Goal: Task Accomplishment & Management: Complete application form

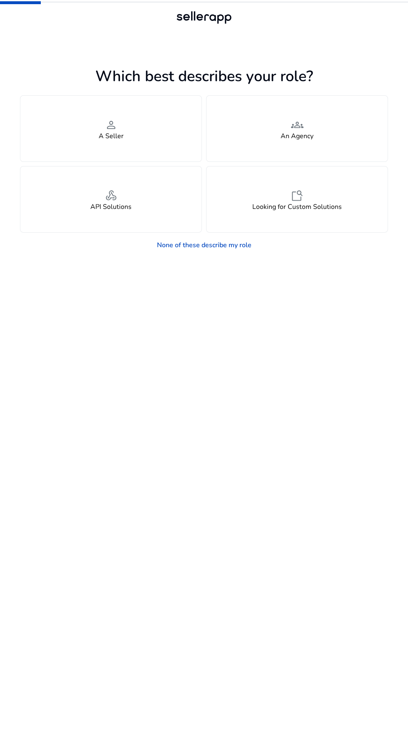
click at [124, 146] on div "person A Seller" at bounding box center [110, 129] width 181 height 66
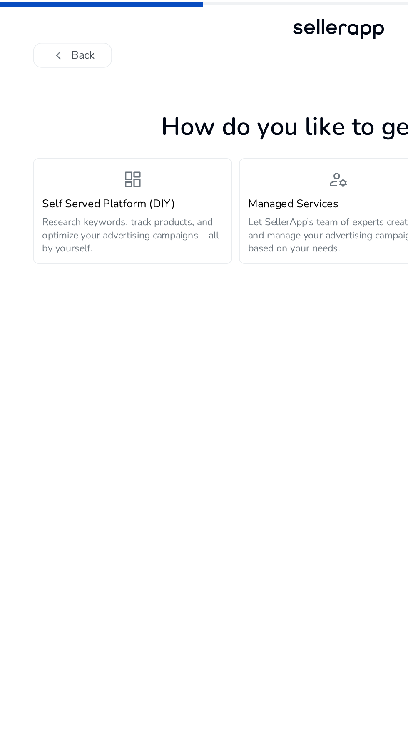
click at [119, 129] on div "Self Served Platform (DIY) Research keywords, track products, and optimize your…" at bounding box center [79, 136] width 109 height 35
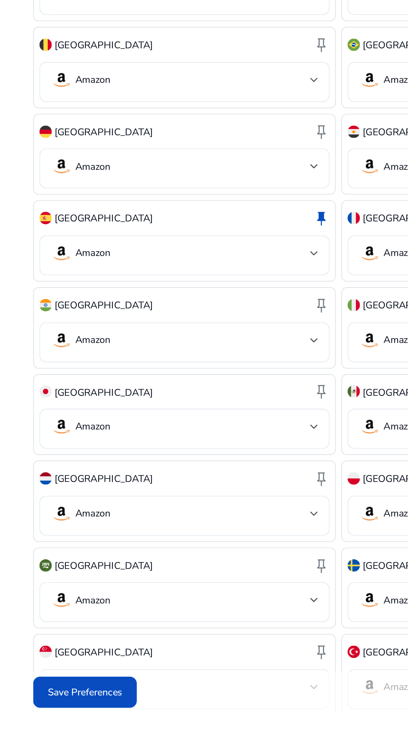
scroll to position [7, 0]
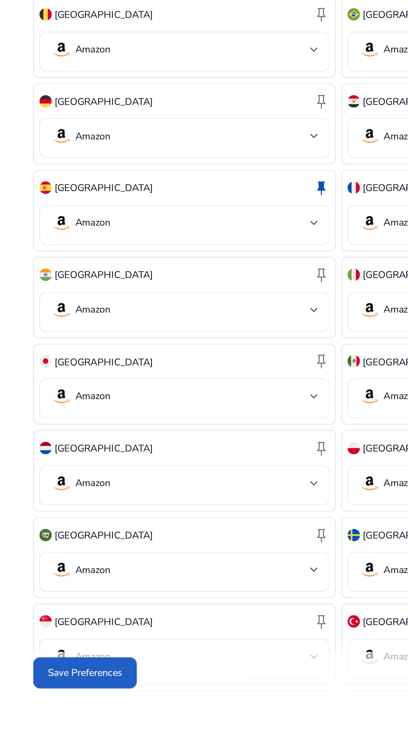
click at [64, 739] on span "Save Preferences" at bounding box center [51, 734] width 45 height 9
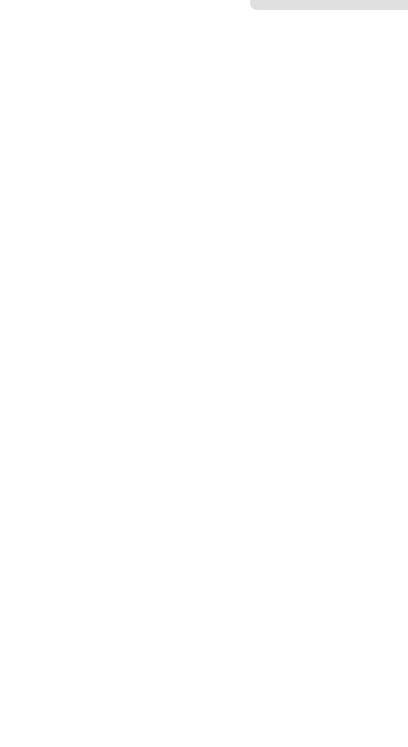
scroll to position [0, 0]
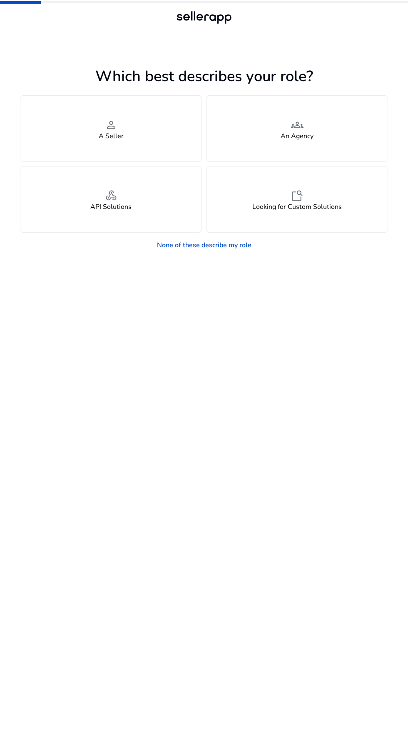
click at [158, 118] on div "person A Seller" at bounding box center [110, 129] width 181 height 66
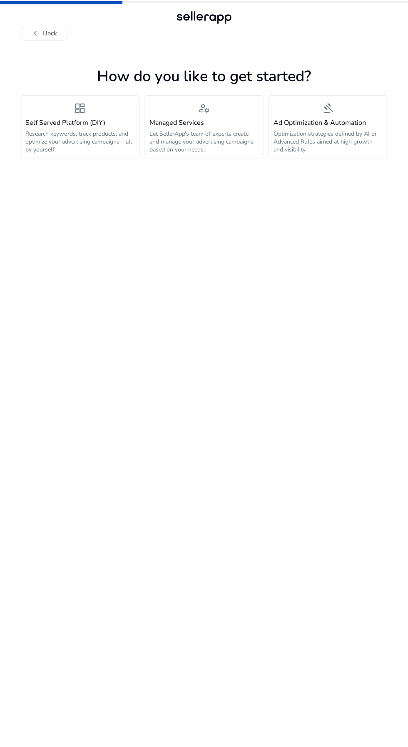
click at [77, 135] on p "Research keywords, track products, and optimize your advertising campaigns – al…" at bounding box center [79, 142] width 109 height 24
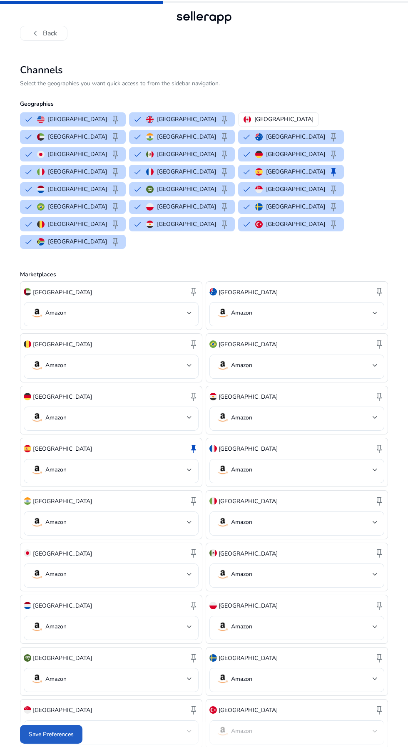
click at [64, 742] on span at bounding box center [51, 734] width 62 height 20
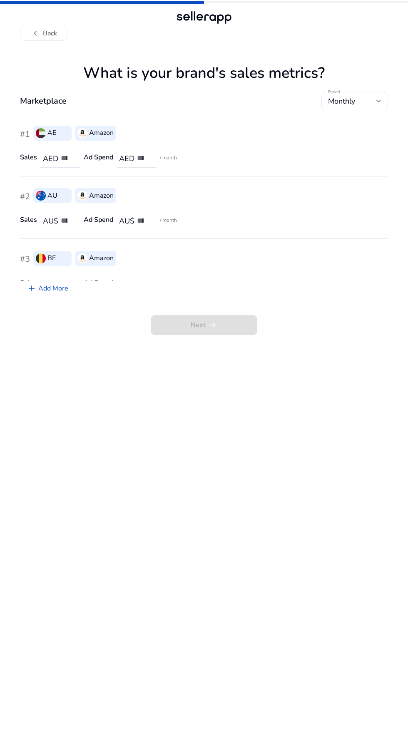
scroll to position [22, 0]
click at [67, 154] on input "number" at bounding box center [67, 158] width 13 height 9
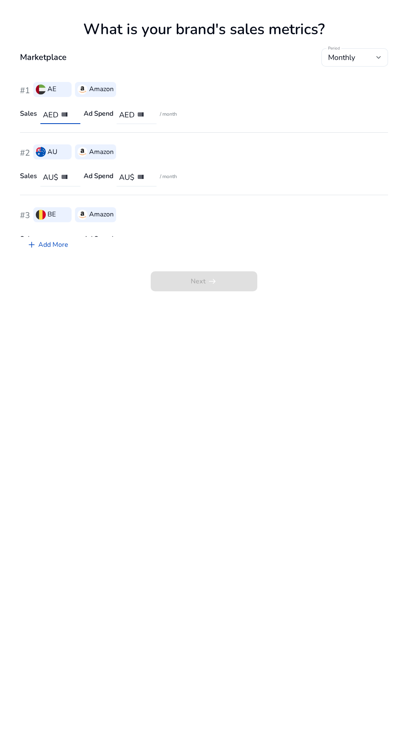
scroll to position [0, 10]
type input "*****"
click at [143, 161] on input "number" at bounding box center [143, 158] width 13 height 9
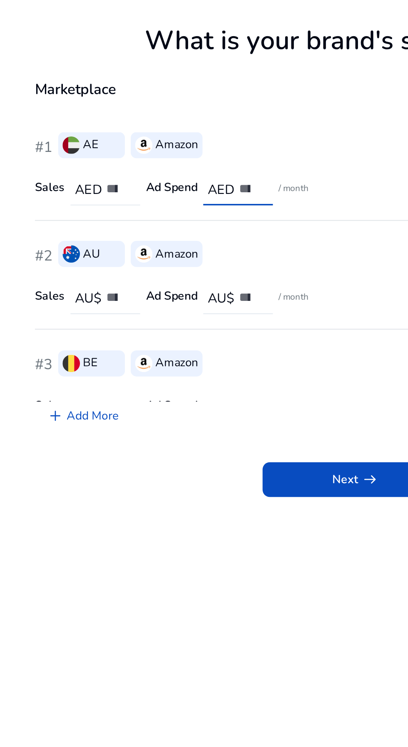
scroll to position [21, 0]
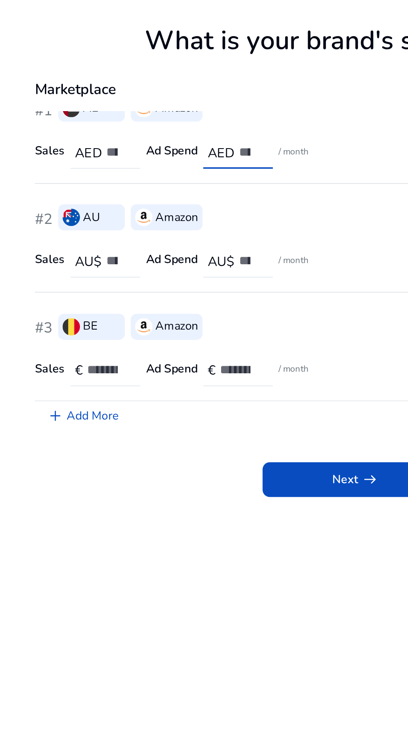
type input "**"
click at [124, 199] on span "AU$" at bounding box center [126, 200] width 15 height 10
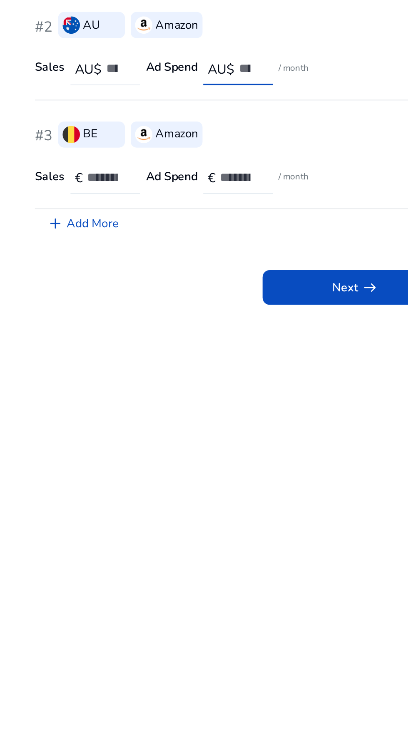
type input "**"
click at [133, 261] on input "number" at bounding box center [138, 261] width 24 height 9
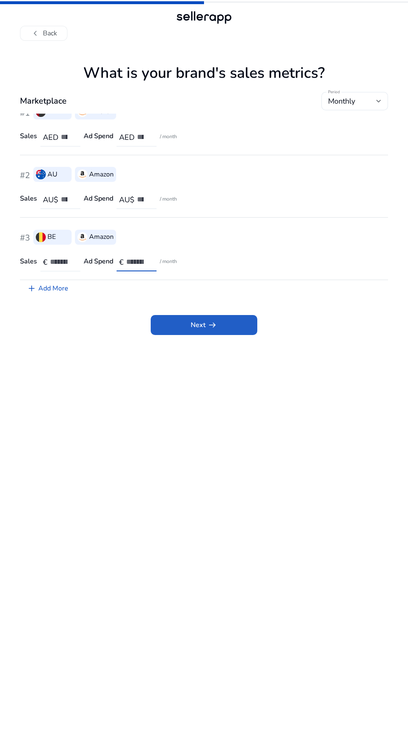
type input "**"
click at [213, 320] on span "arrow_right_alt" at bounding box center [212, 325] width 10 height 10
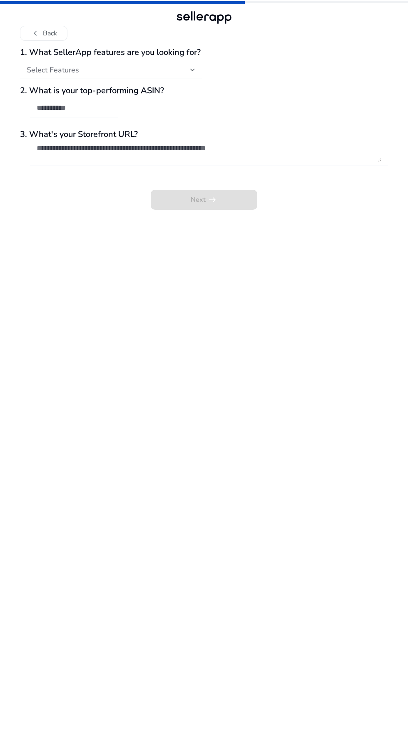
click at [193, 70] on div at bounding box center [192, 69] width 5 height 3
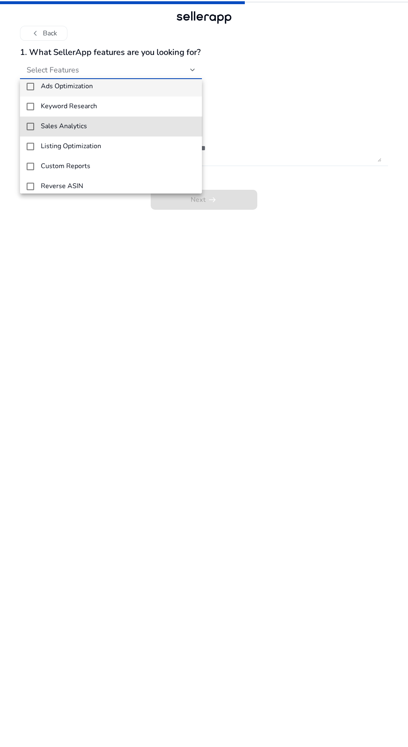
scroll to position [0, 0]
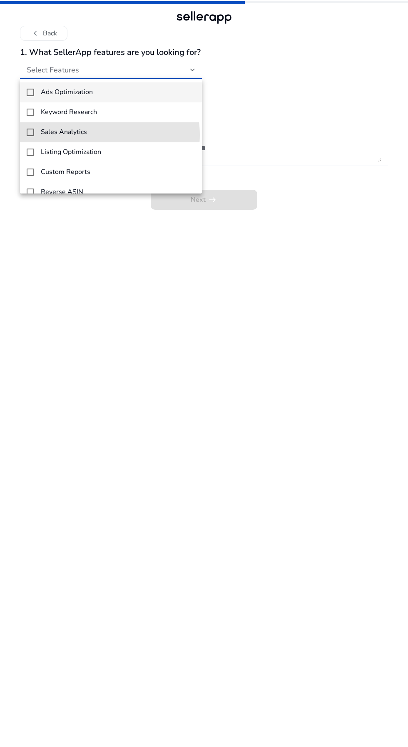
click at [98, 135] on span "Sales Analytics" at bounding box center [118, 132] width 154 height 8
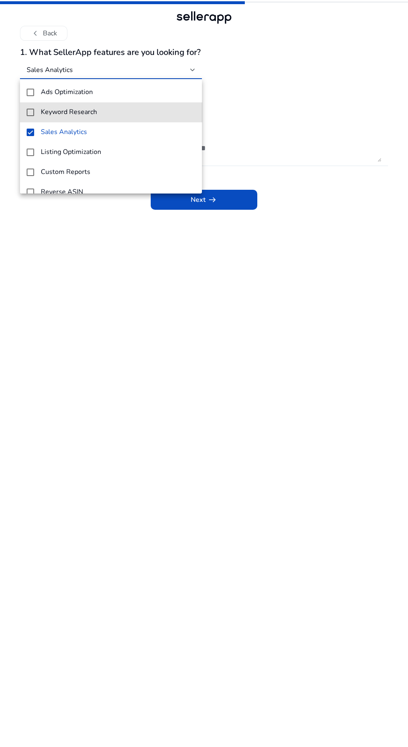
click at [123, 107] on mat-option "Keyword Research" at bounding box center [111, 112] width 182 height 20
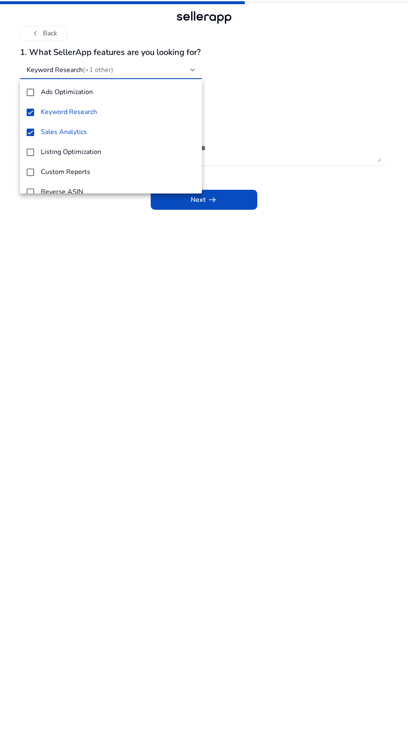
click at [140, 88] on span "Ads Optimization" at bounding box center [118, 92] width 154 height 8
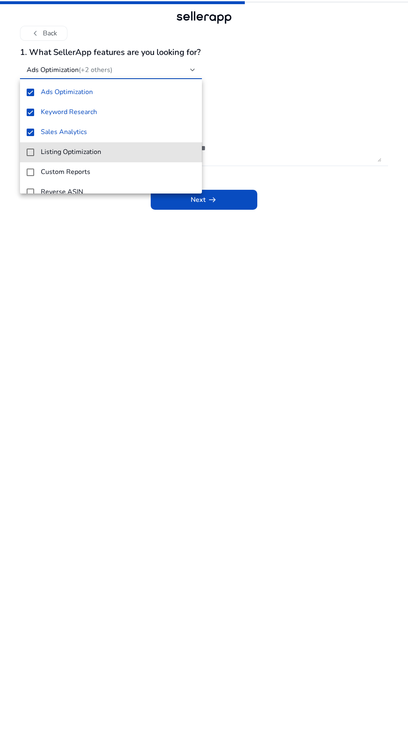
click at [142, 145] on mat-option "Listing Optimization" at bounding box center [111, 152] width 182 height 20
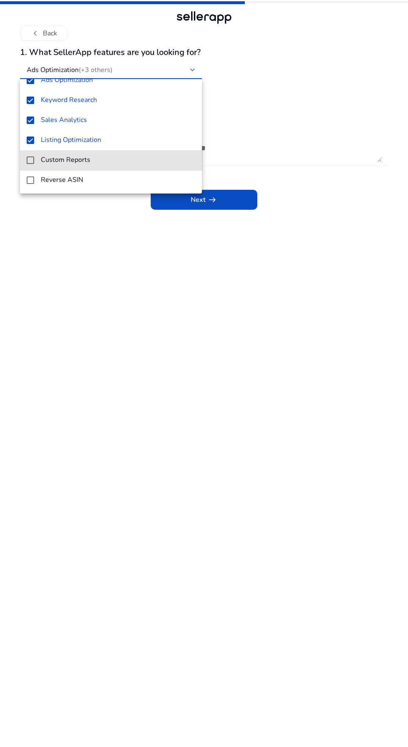
click at [133, 160] on span "Custom Reports" at bounding box center [118, 160] width 154 height 8
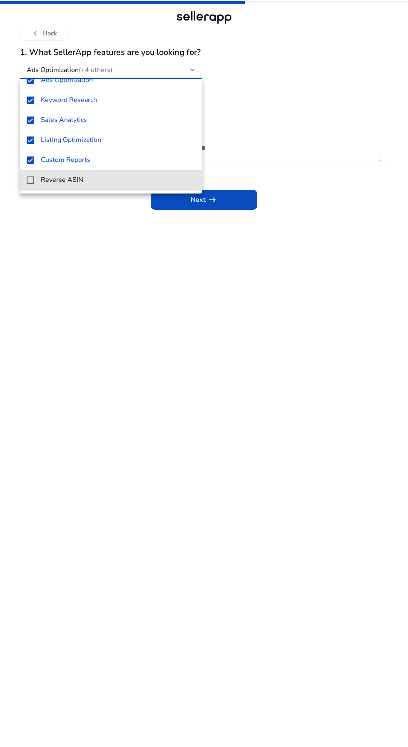
click at [131, 175] on mat-option "Reverse ASIN" at bounding box center [111, 180] width 182 height 20
click at [235, 197] on div at bounding box center [204, 373] width 408 height 747
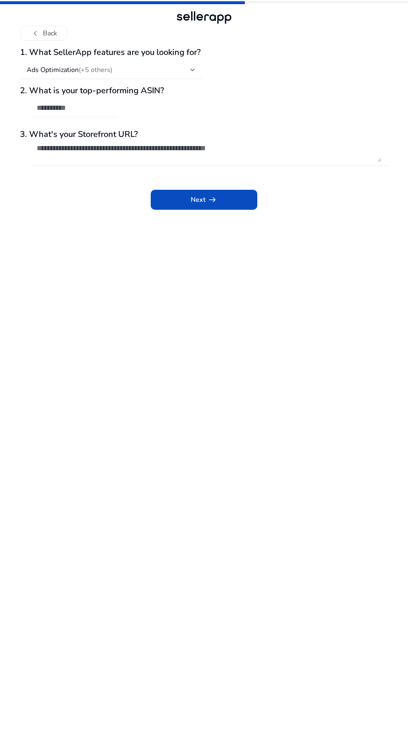
click at [193, 74] on div at bounding box center [192, 70] width 5 height 10
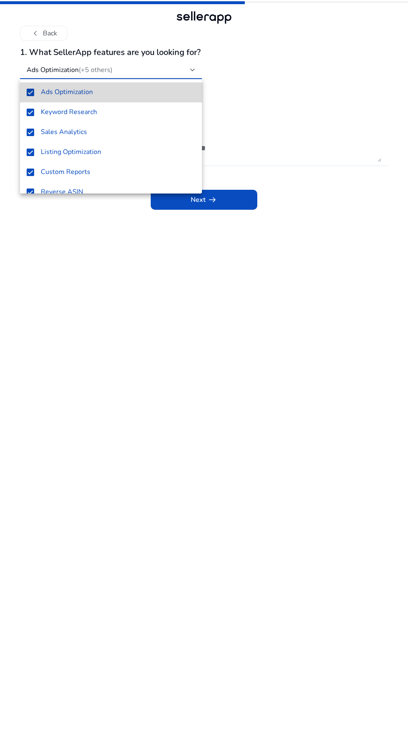
click at [142, 98] on mat-option "Ads Optimization" at bounding box center [111, 92] width 182 height 20
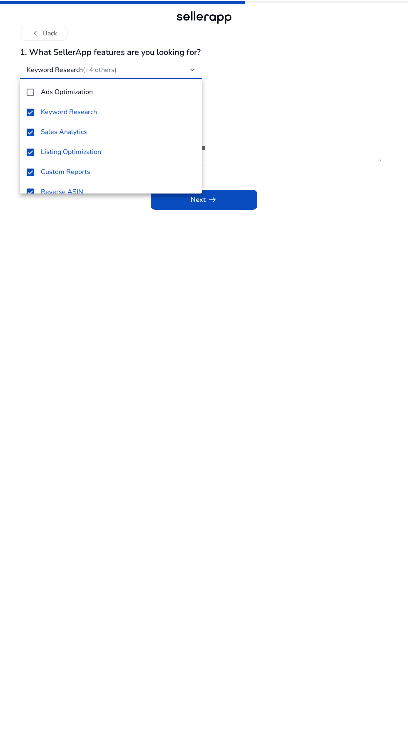
click at [170, 94] on span "Ads Optimization" at bounding box center [118, 92] width 154 height 8
click at [270, 127] on div at bounding box center [204, 373] width 408 height 747
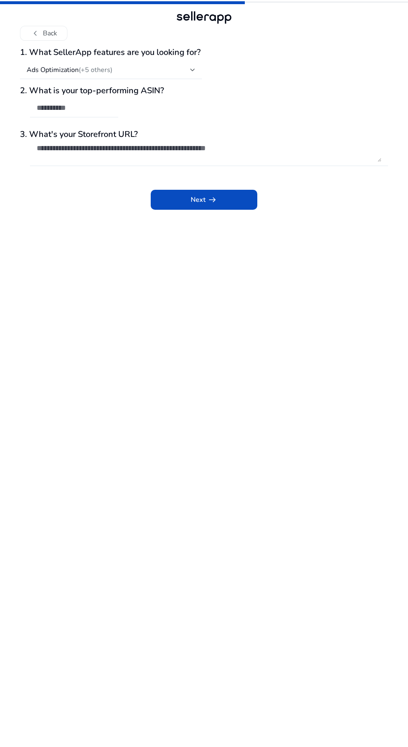
click at [277, 94] on h3 "2. What is your top-performing ASIN?" at bounding box center [204, 91] width 368 height 10
click at [185, 148] on textarea at bounding box center [209, 153] width 344 height 18
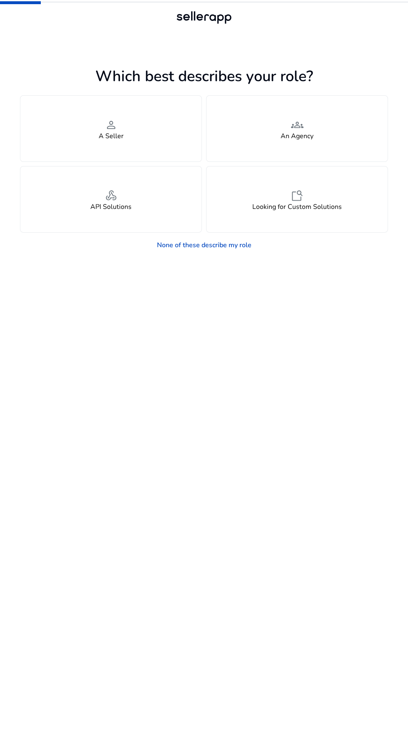
click at [101, 134] on h4 "A Seller" at bounding box center [111, 136] width 25 height 8
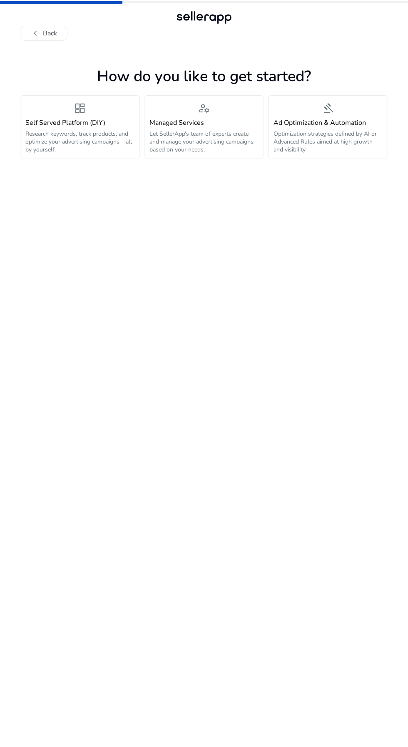
click at [99, 137] on p "Research keywords, track products, and optimize your advertising campaigns – al…" at bounding box center [79, 142] width 109 height 24
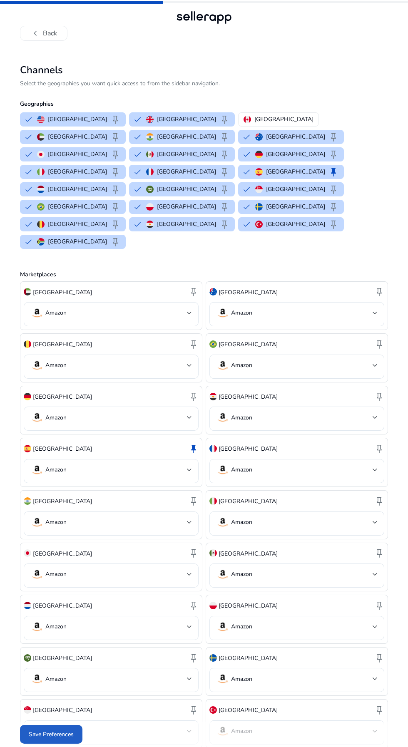
click at [37, 740] on span at bounding box center [51, 734] width 62 height 20
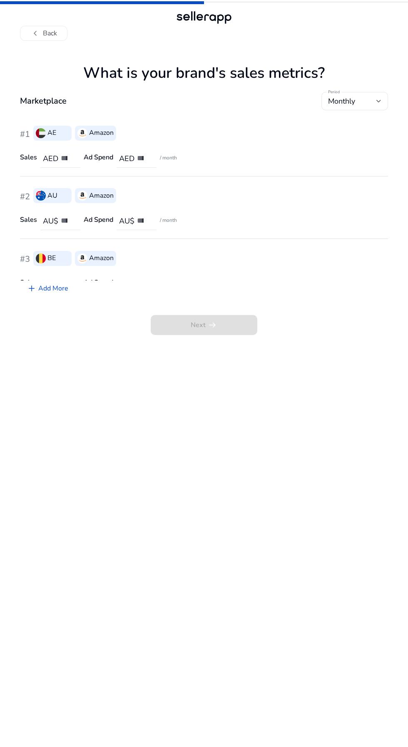
click at [143, 158] on input "number" at bounding box center [143, 158] width 13 height 9
type input "**"
click at [150, 223] on div at bounding box center [150, 223] width 0 height 0
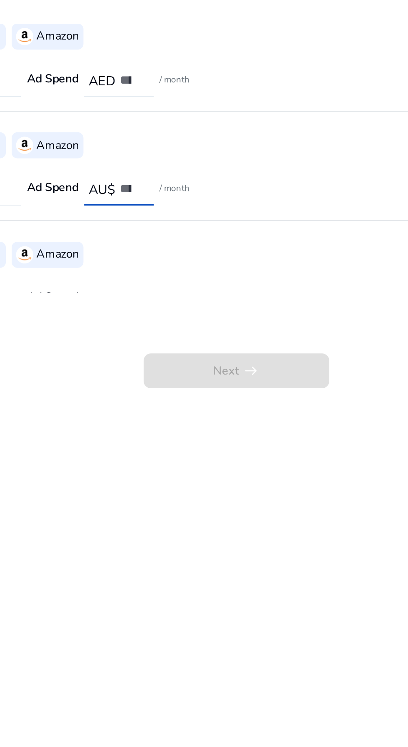
click at [140, 224] on input "*" at bounding box center [143, 220] width 13 height 9
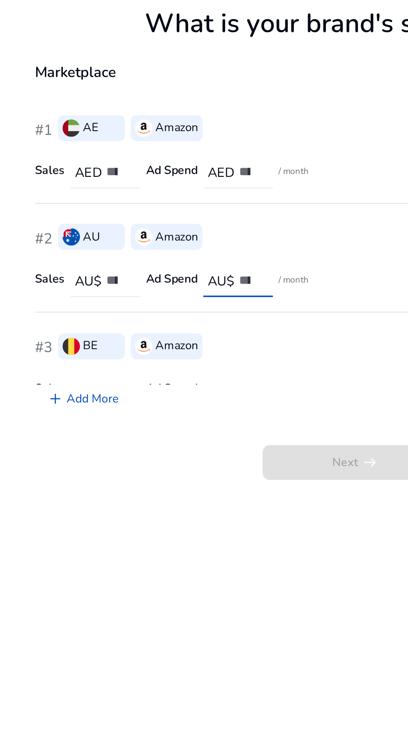
type input "**"
click at [63, 161] on input "number" at bounding box center [67, 158] width 13 height 9
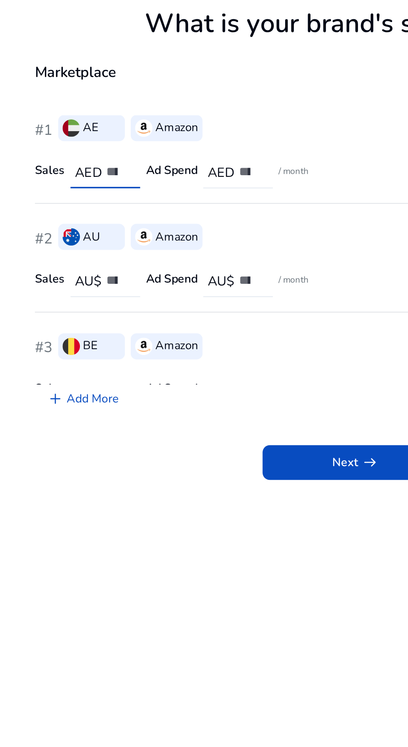
scroll to position [21, 0]
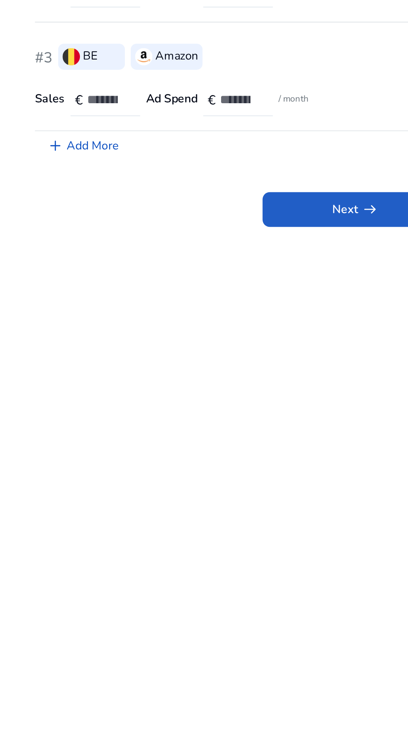
type input "****"
click at [197, 325] on span "Next arrow_right_alt" at bounding box center [204, 325] width 27 height 10
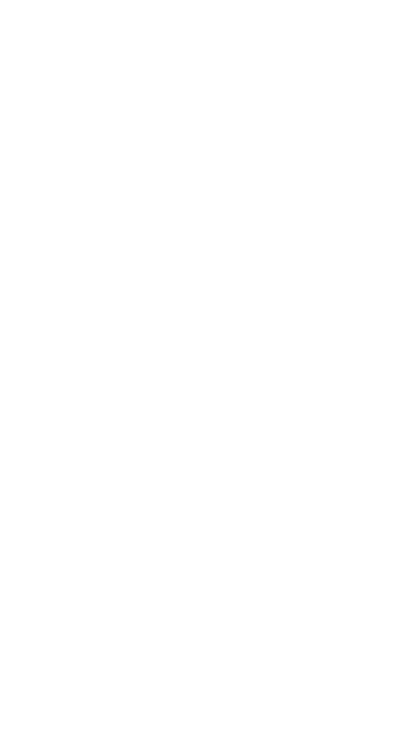
scroll to position [0, 0]
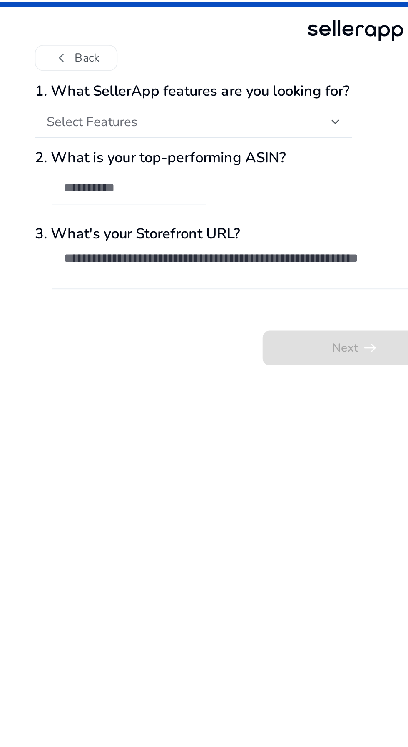
click at [193, 67] on div at bounding box center [192, 70] width 5 height 10
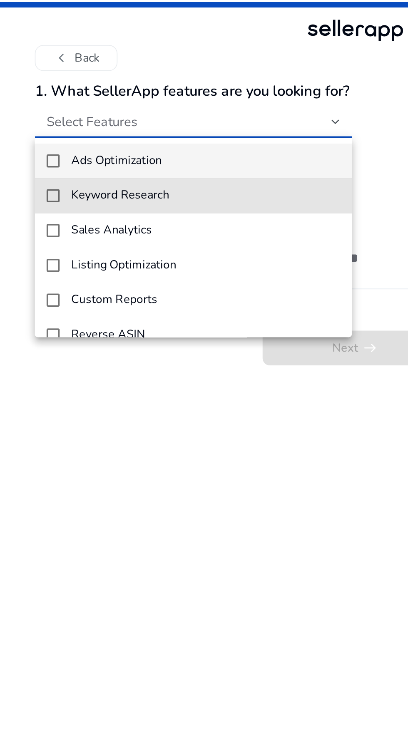
click at [135, 109] on span "Keyword Research" at bounding box center [118, 112] width 154 height 8
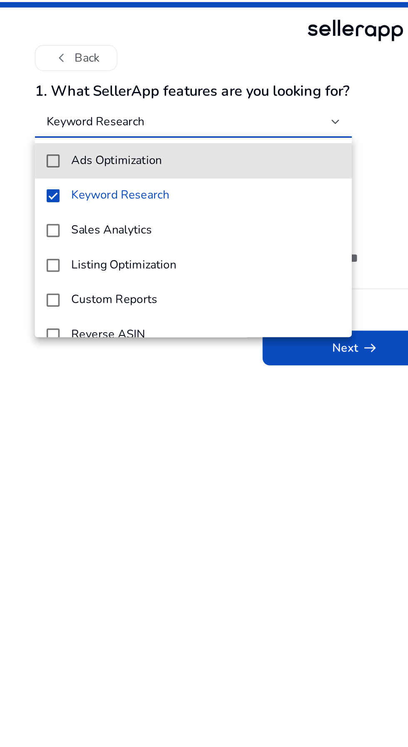
click at [137, 89] on span "Ads Optimization" at bounding box center [118, 92] width 154 height 8
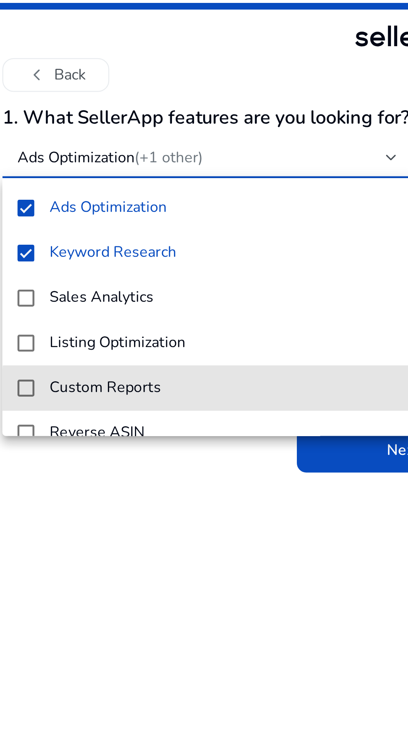
click at [119, 133] on span "Sales Analytics" at bounding box center [118, 132] width 154 height 8
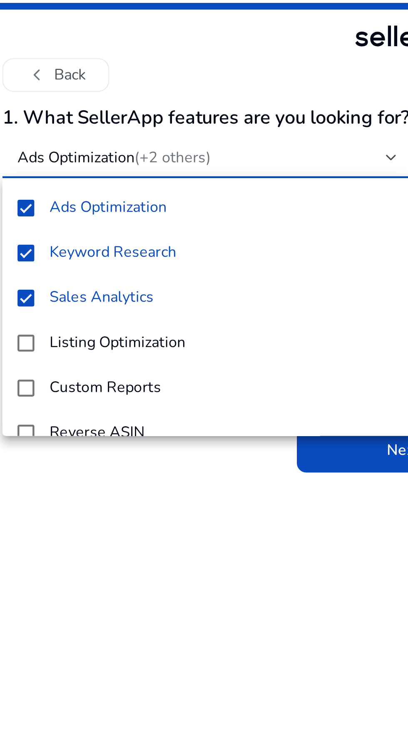
click at [119, 129] on span "Sales Analytics" at bounding box center [118, 132] width 154 height 8
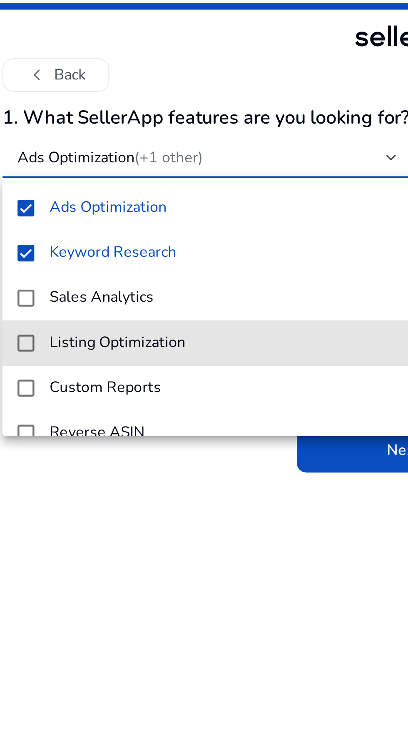
click at [113, 150] on span "Listing Optimization" at bounding box center [118, 152] width 154 height 8
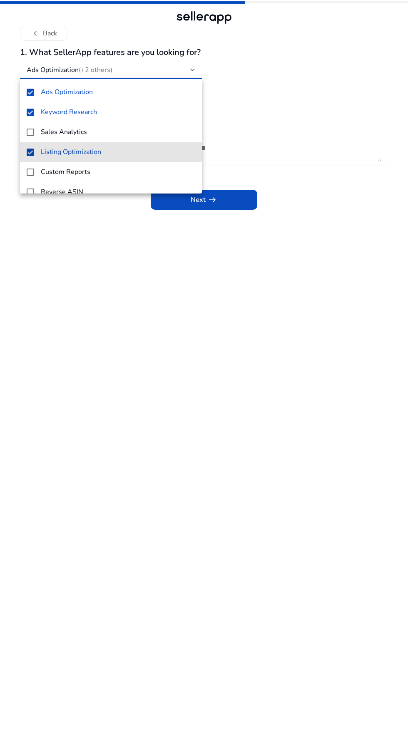
click at [216, 291] on div at bounding box center [204, 373] width 408 height 747
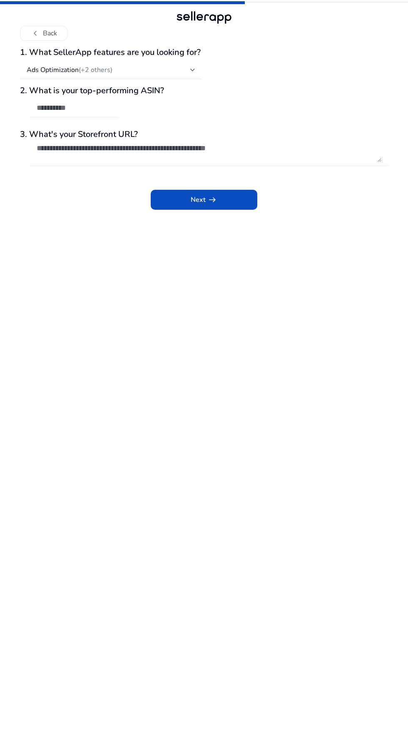
click at [193, 70] on div at bounding box center [192, 69] width 5 height 3
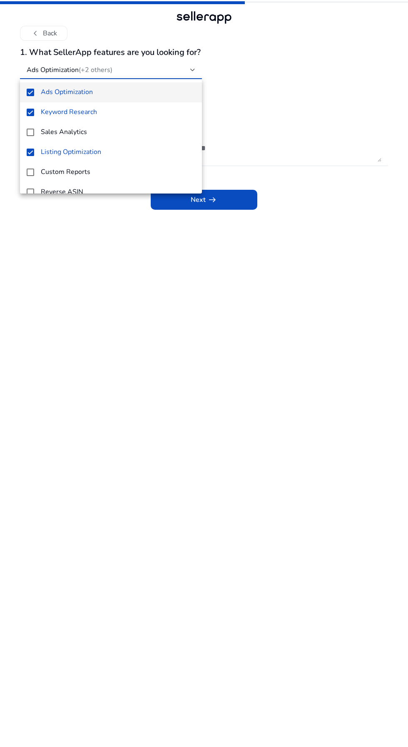
click at [148, 136] on span "Sales Analytics" at bounding box center [118, 132] width 154 height 8
click at [138, 166] on mat-option "Custom Reports" at bounding box center [111, 172] width 182 height 20
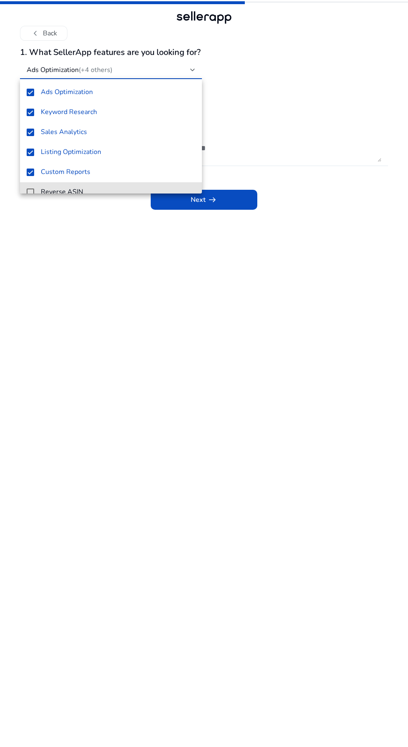
click at [139, 188] on mat-option "Reverse ASIN" at bounding box center [111, 192] width 182 height 20
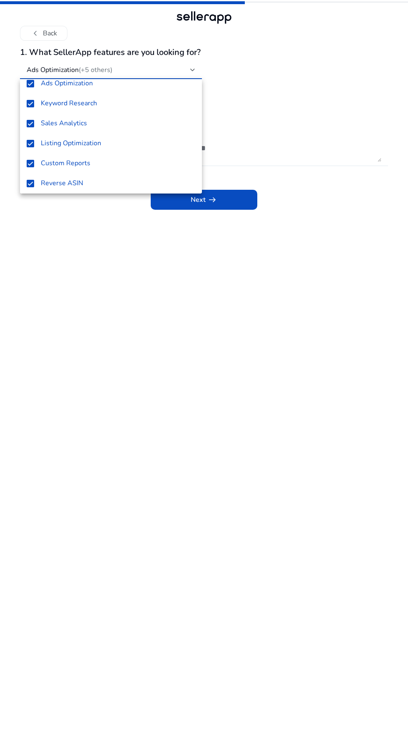
click at [218, 269] on div at bounding box center [204, 373] width 408 height 747
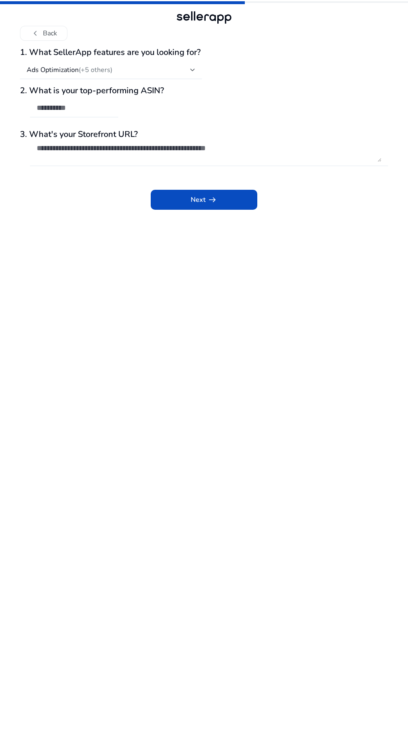
click at [220, 89] on h3 "2. What is your top-performing ASIN?" at bounding box center [204, 91] width 368 height 10
click at [133, 74] on mat-select-trigger "Ads Optimization (+5 others)" at bounding box center [109, 70] width 164 height 8
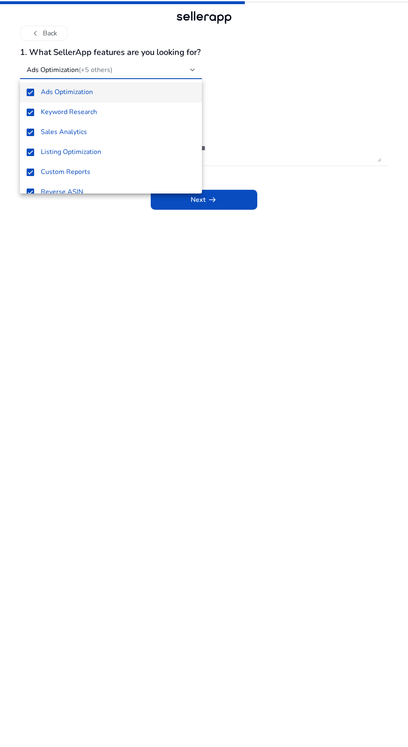
click at [210, 278] on div at bounding box center [204, 373] width 408 height 747
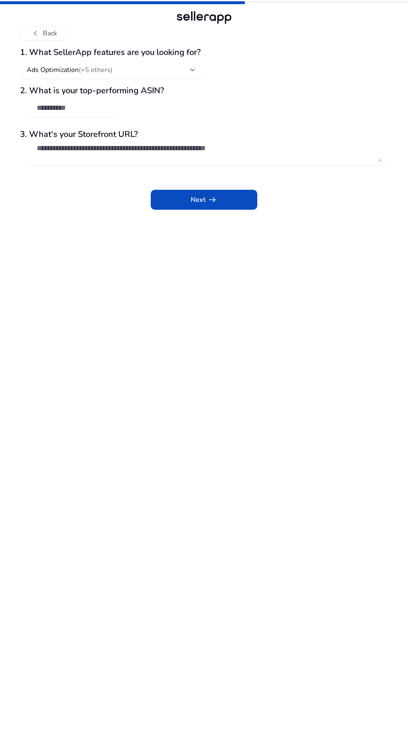
click at [126, 74] on mat-select-trigger "Ads Optimization (+5 others)" at bounding box center [109, 70] width 164 height 8
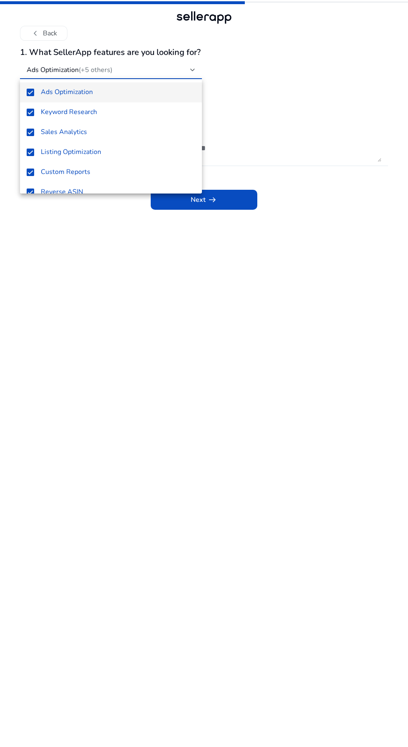
click at [181, 252] on div at bounding box center [204, 373] width 408 height 747
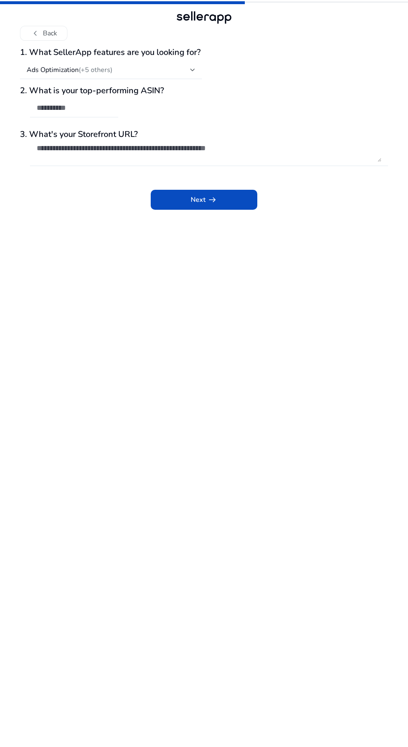
click at [176, 148] on textarea at bounding box center [209, 153] width 344 height 18
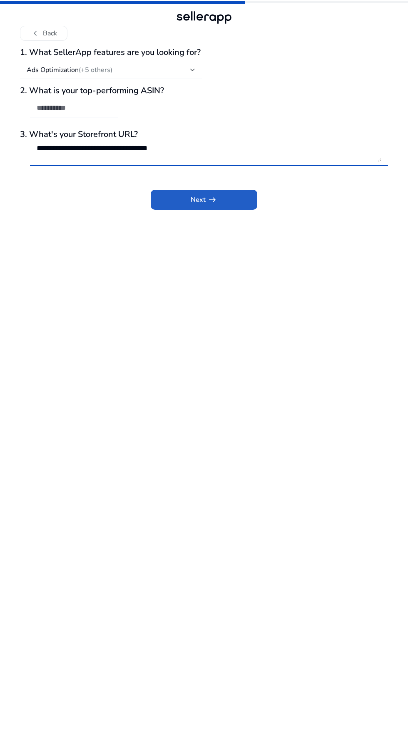
type textarea "**********"
click at [212, 205] on span "arrow_right_alt" at bounding box center [212, 200] width 10 height 10
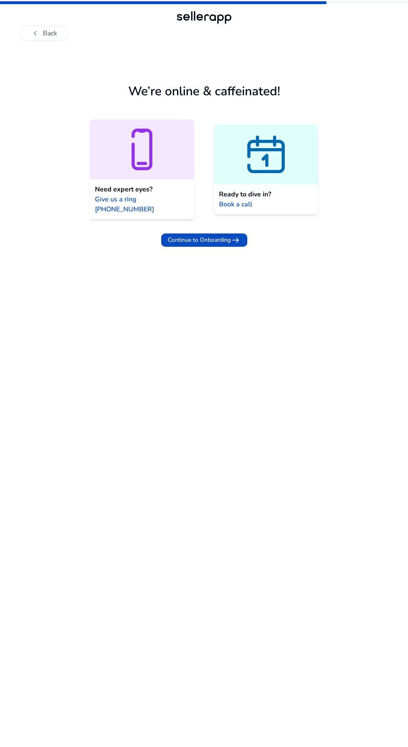
click at [223, 237] on span at bounding box center [204, 240] width 86 height 20
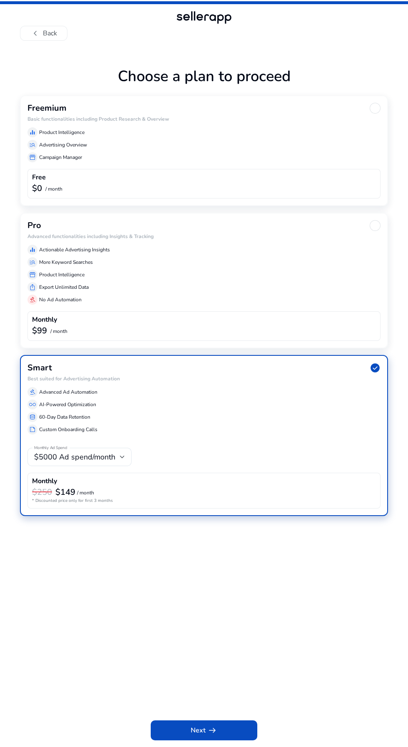
click at [205, 131] on div "equalizer Product Intelligence" at bounding box center [203, 132] width 353 height 10
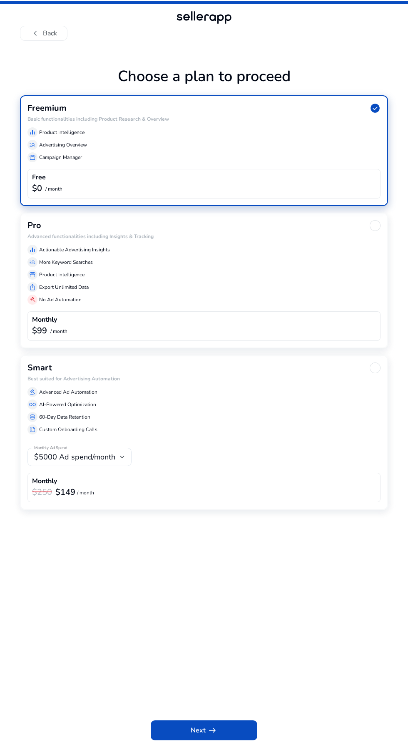
click at [227, 730] on span at bounding box center [204, 730] width 107 height 20
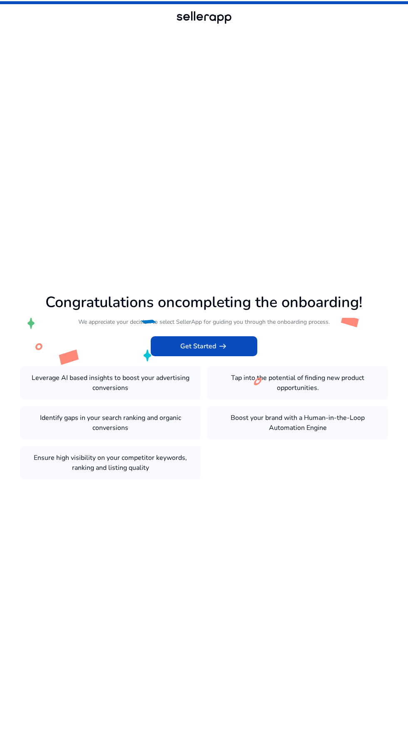
click at [229, 356] on span at bounding box center [204, 346] width 107 height 20
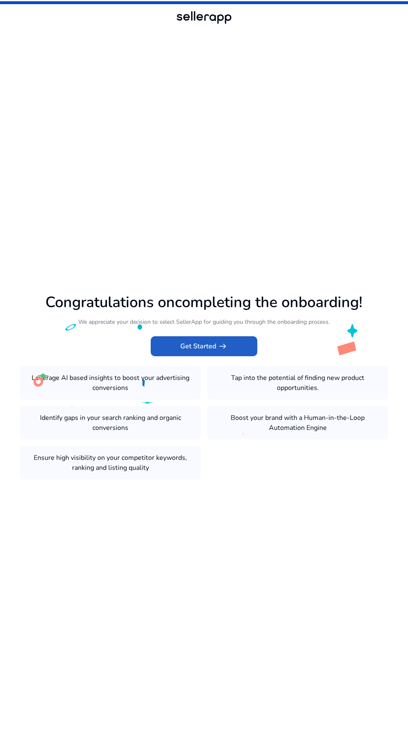
click at [222, 351] on span "arrow_right_alt" at bounding box center [223, 346] width 10 height 10
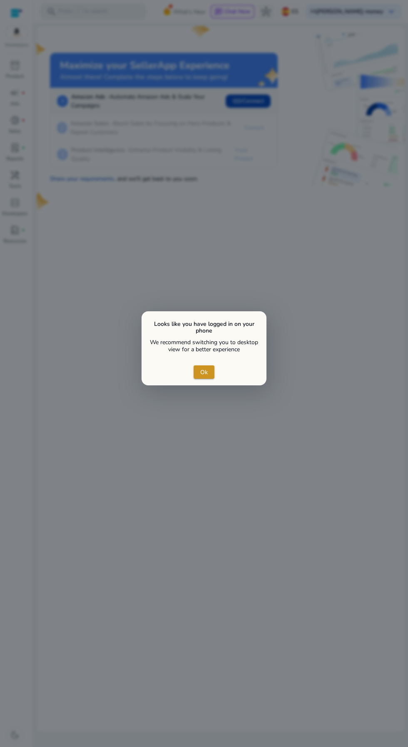
click at [211, 376] on span "close dialog" at bounding box center [203, 372] width 21 height 20
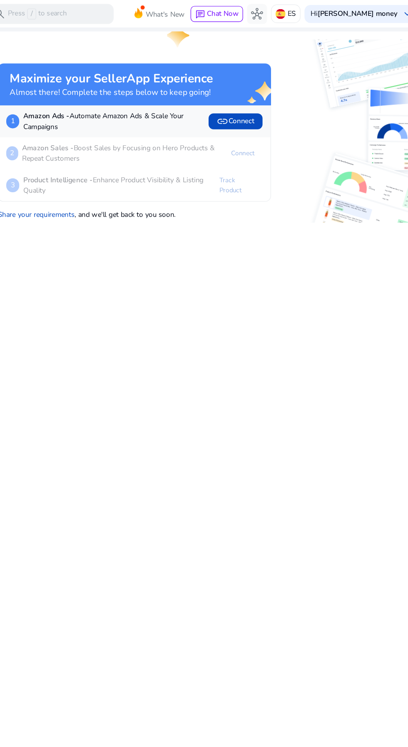
click at [235, 197] on mat-card "Maximize your SellerApp Experience Almost there! Complete the steps below to ke…" at bounding box center [221, 378] width 368 height 705
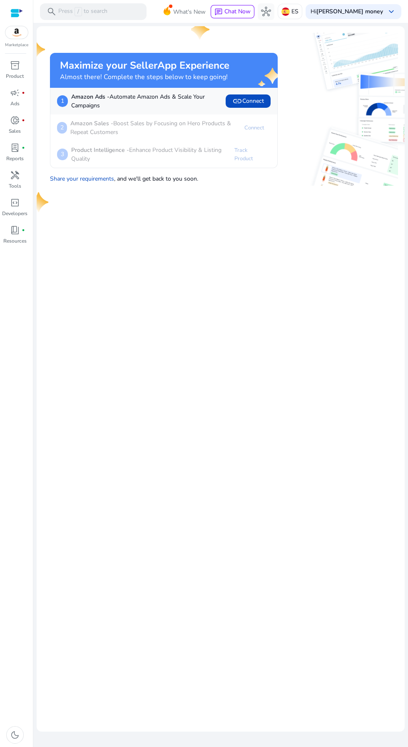
click at [16, 17] on div at bounding box center [16, 13] width 12 height 10
click at [15, 203] on span "code_blocks" at bounding box center [15, 203] width 10 height 10
click at [17, 184] on p "Tools" at bounding box center [15, 185] width 12 height 7
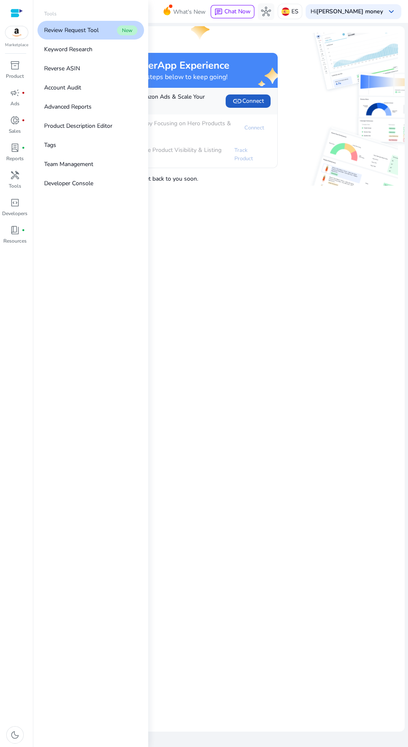
click at [250, 101] on span "link Connect" at bounding box center [248, 101] width 32 height 10
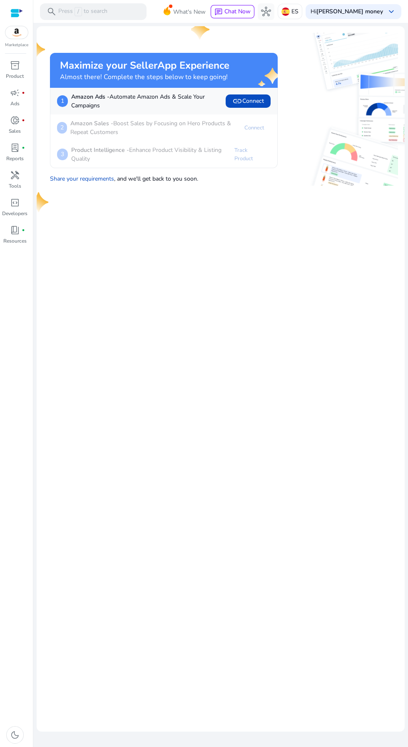
click at [15, 203] on span "code_blocks" at bounding box center [15, 203] width 10 height 10
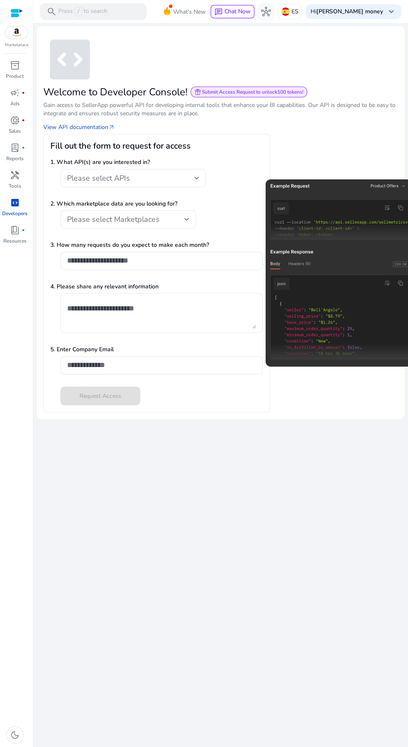
click at [14, 242] on p "Resources" at bounding box center [14, 240] width 23 height 7
click at [23, 230] on span "fiber_manual_record" at bounding box center [23, 229] width 3 height 3
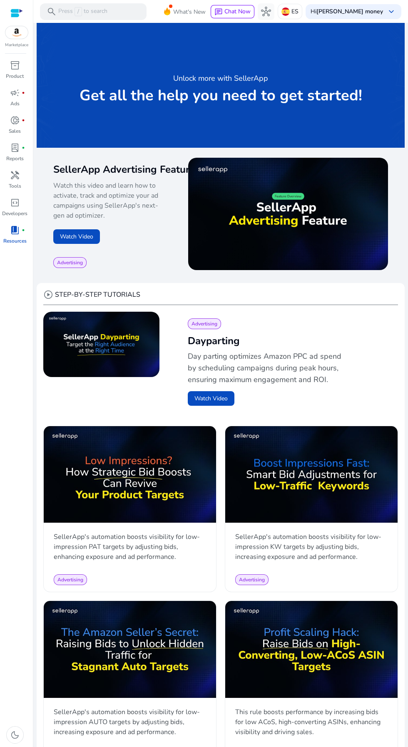
click at [15, 186] on p "Tools" at bounding box center [15, 185] width 12 height 7
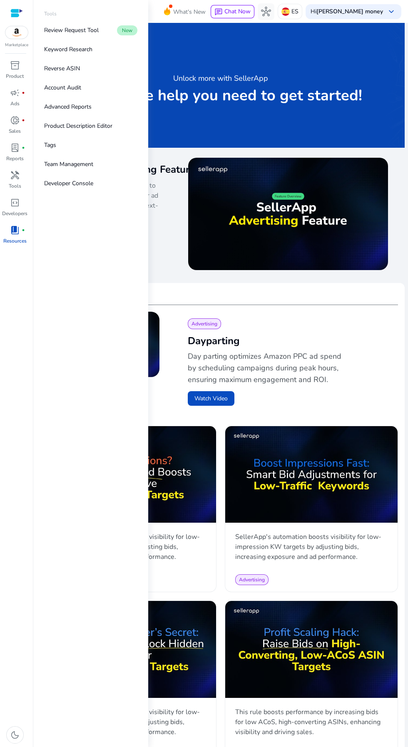
click at [94, 64] on link "Reverse ASIN" at bounding box center [90, 68] width 107 height 19
click at [13, 187] on p "Tools" at bounding box center [15, 185] width 12 height 7
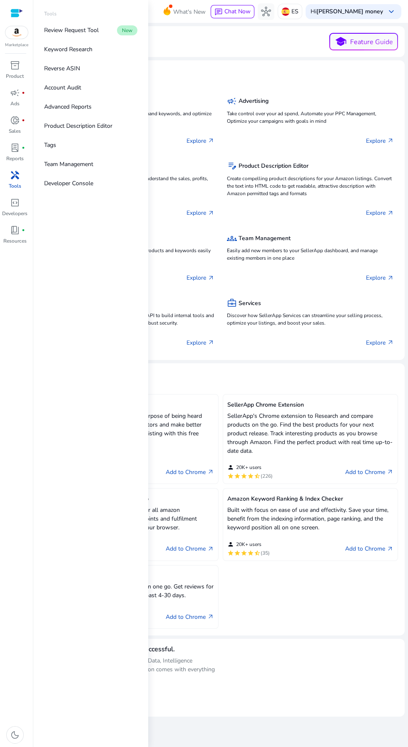
click at [85, 43] on link "Keyword Research" at bounding box center [90, 49] width 107 height 19
click at [103, 47] on link "Keyword Research" at bounding box center [90, 49] width 107 height 19
click at [102, 37] on link "Review Request Tool New" at bounding box center [90, 30] width 107 height 19
click at [85, 39] on link "Review Request Tool New" at bounding box center [90, 30] width 107 height 19
click at [84, 30] on p "Review Request Tool" at bounding box center [71, 30] width 55 height 9
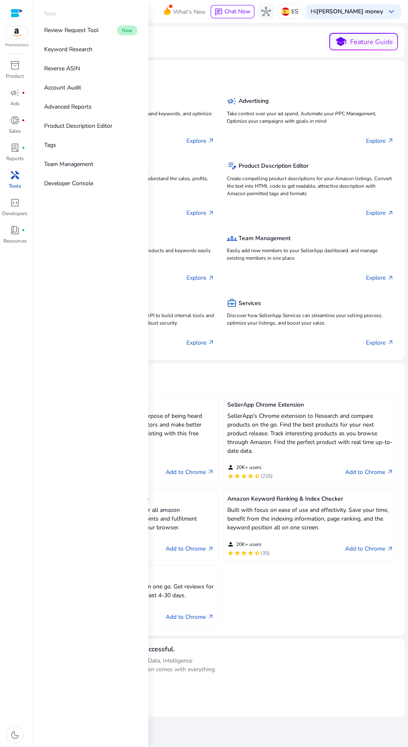
click at [80, 49] on p "Keyword Research" at bounding box center [68, 49] width 48 height 9
click at [223, 57] on mat-card "Tools school Feature Guide" at bounding box center [221, 41] width 368 height 31
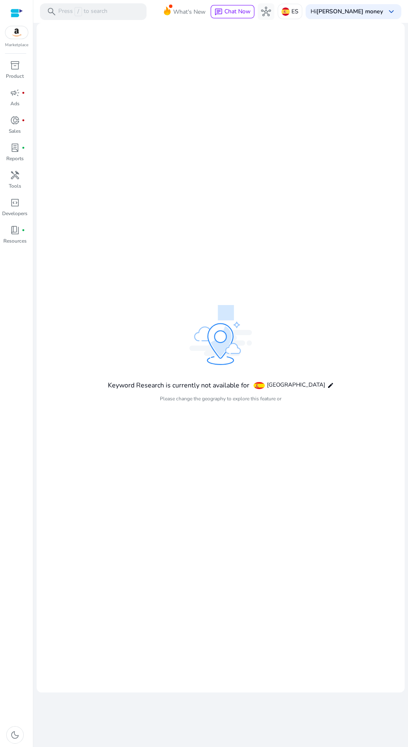
click at [327, 389] on mat-icon "edit" at bounding box center [330, 385] width 7 height 7
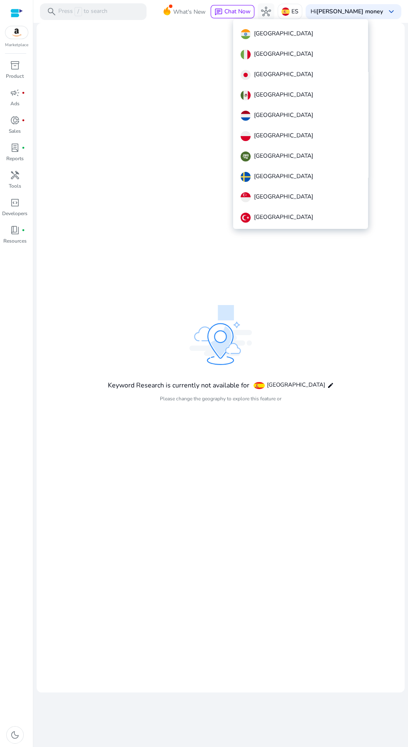
scroll to position [235, 0]
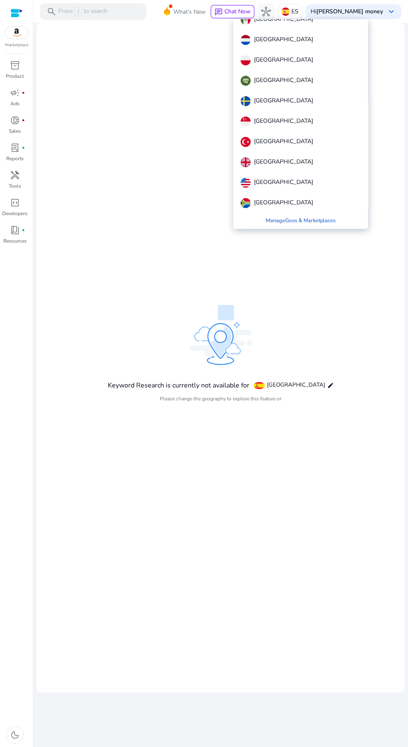
click at [298, 179] on div "[GEOGRAPHIC_DATA]" at bounding box center [300, 183] width 133 height 20
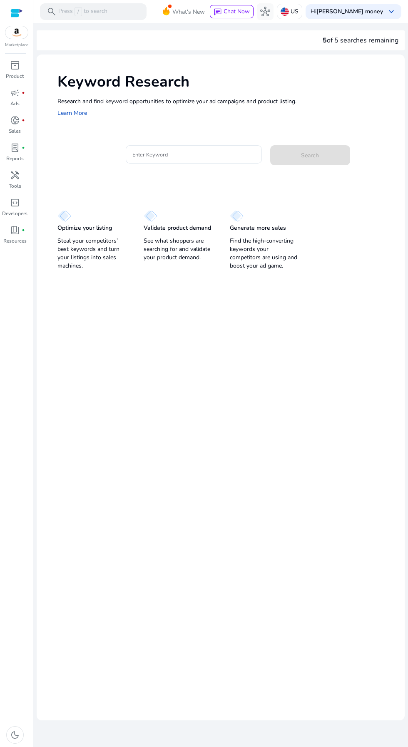
click at [212, 153] on input "Enter Keyword" at bounding box center [193, 154] width 123 height 9
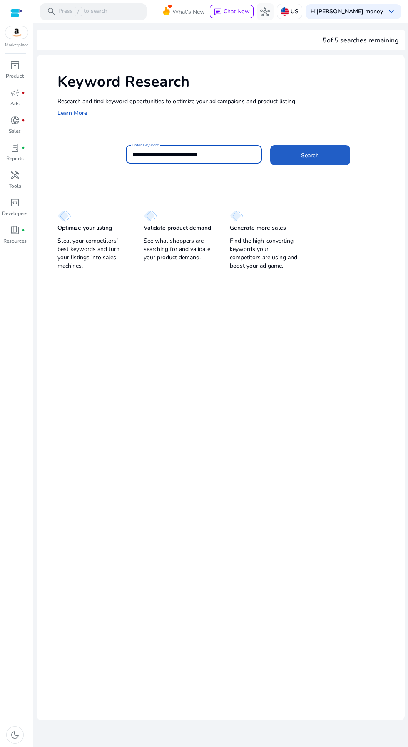
click at [326, 158] on span at bounding box center [310, 155] width 80 height 20
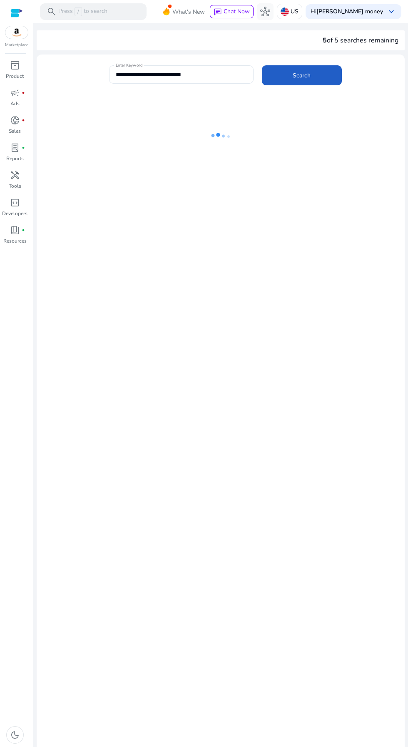
click at [316, 77] on span at bounding box center [302, 75] width 80 height 20
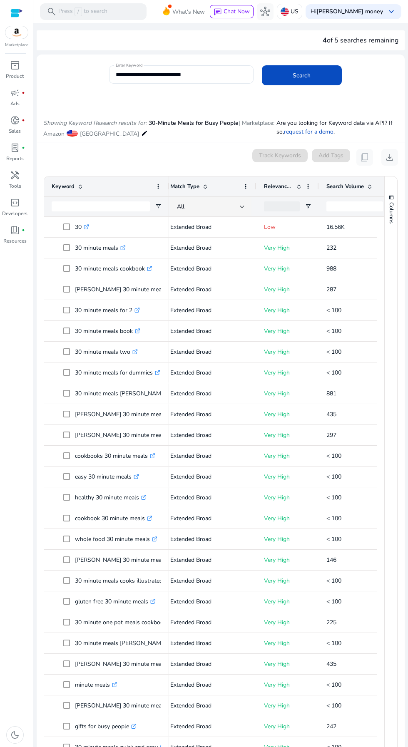
click at [230, 74] on input "**********" at bounding box center [181, 74] width 131 height 9
type input "*********"
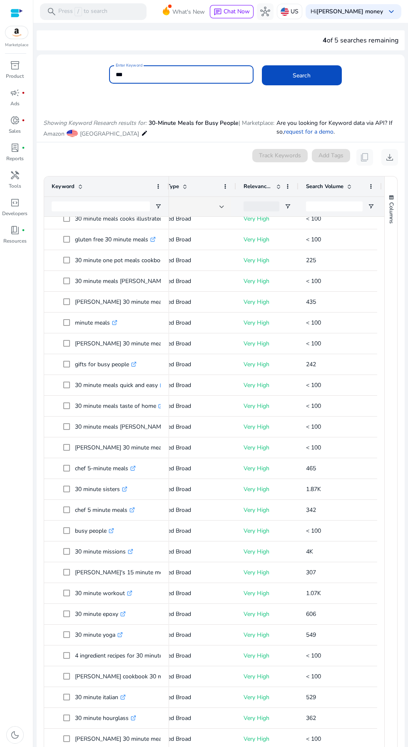
click at [143, 73] on input "**" at bounding box center [181, 74] width 131 height 9
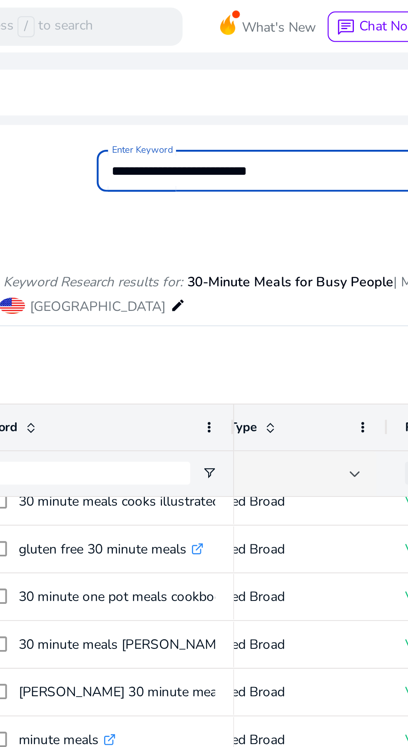
click at [175, 74] on input "**********" at bounding box center [181, 74] width 131 height 9
click at [186, 73] on input "**********" at bounding box center [181, 74] width 131 height 9
click at [179, 75] on input "**********" at bounding box center [181, 74] width 131 height 9
type input "**********"
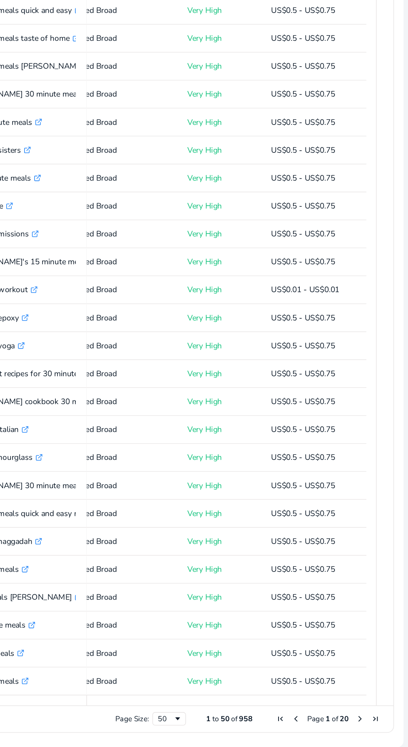
scroll to position [80, 0]
